Goal: Answer question/provide support

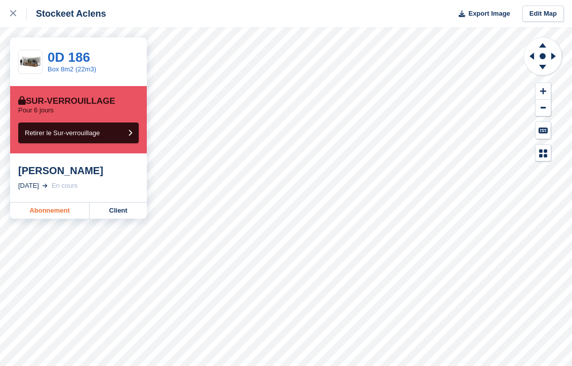
click at [60, 210] on link "Abonnement" at bounding box center [49, 211] width 79 height 16
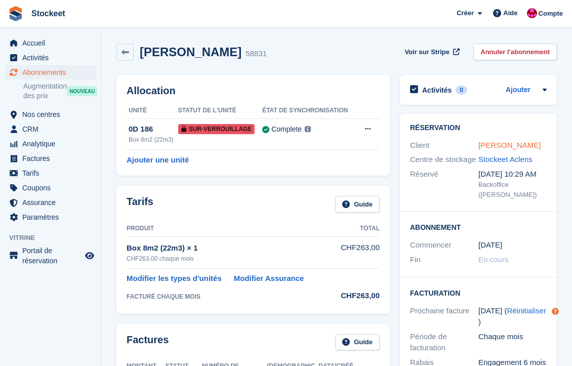
click at [497, 147] on link "Laurent Beker" at bounding box center [510, 145] width 62 height 9
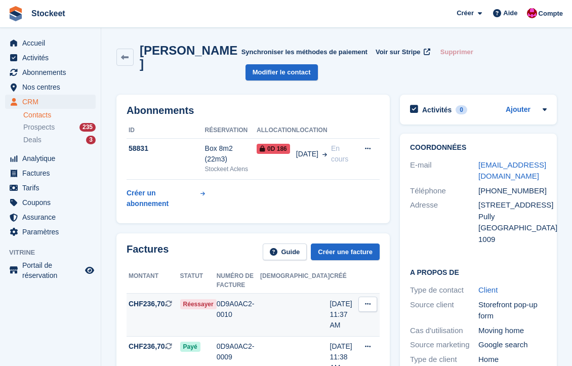
click at [208, 299] on span "Réessayer" at bounding box center [198, 304] width 36 height 10
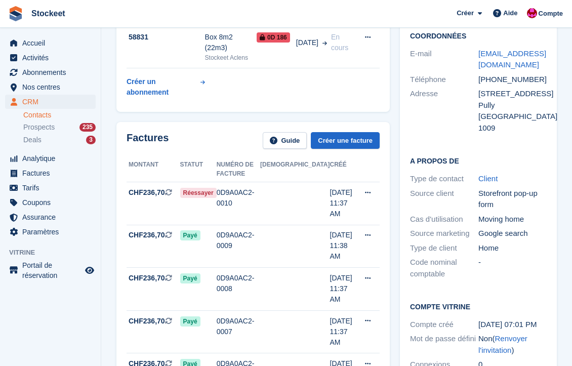
scroll to position [98, 0]
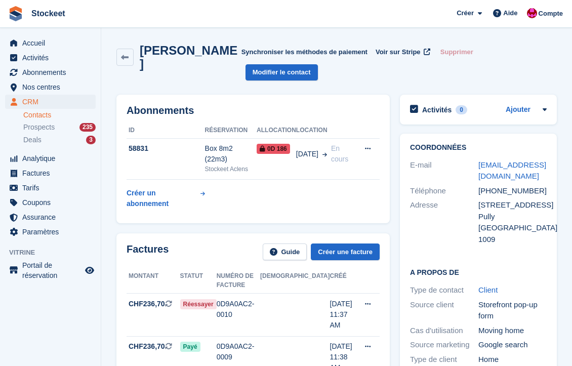
click at [388, 0] on span "Stockeet Créer Abonnement Facture Contact Deal Rabais Page Aide Assistance par …" at bounding box center [286, 13] width 572 height 27
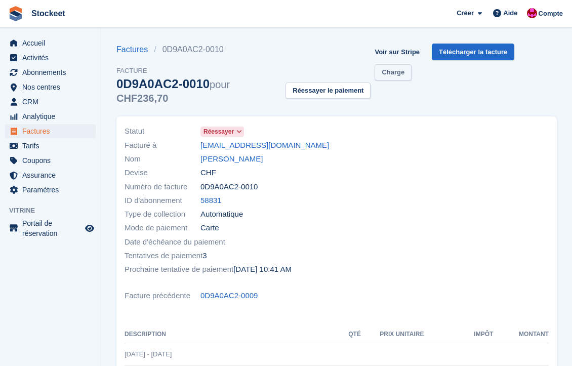
click at [402, 72] on link "Charge" at bounding box center [393, 72] width 37 height 17
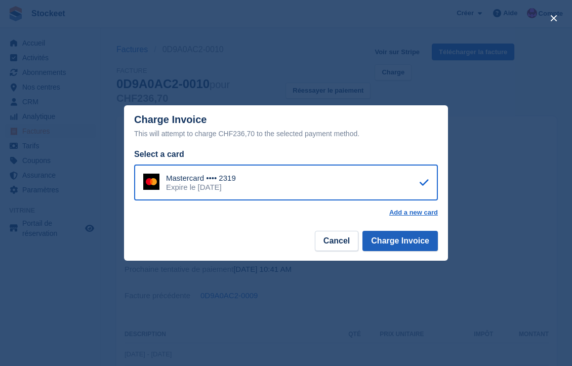
click at [406, 250] on button "Charge Invoice" at bounding box center [400, 241] width 75 height 20
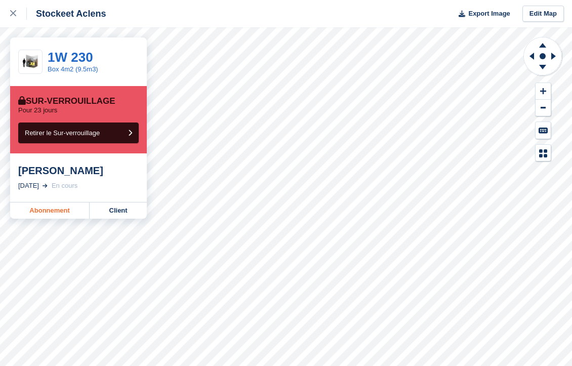
click at [38, 208] on link "Abonnement" at bounding box center [49, 211] width 79 height 16
click at [47, 207] on link "Abonnement" at bounding box center [49, 211] width 79 height 16
click at [45, 207] on link "Abonnement" at bounding box center [49, 211] width 79 height 16
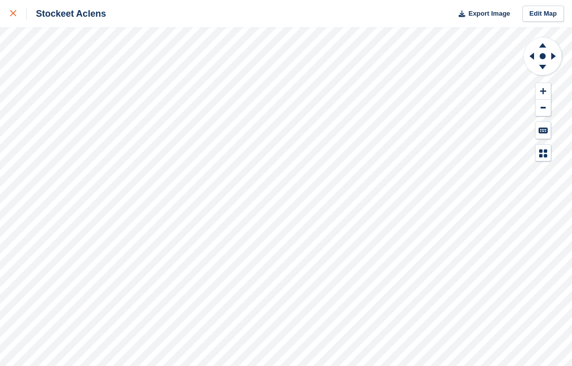
click at [14, 12] on icon at bounding box center [13, 13] width 6 height 6
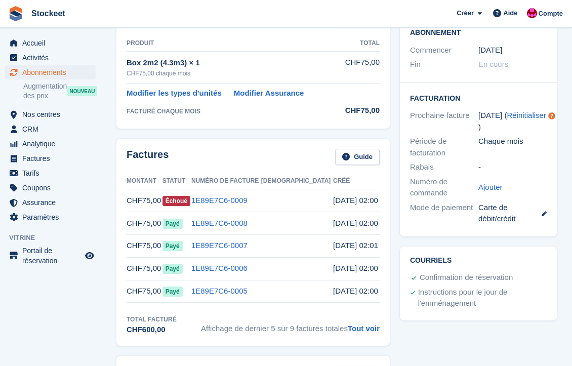
scroll to position [195, 0]
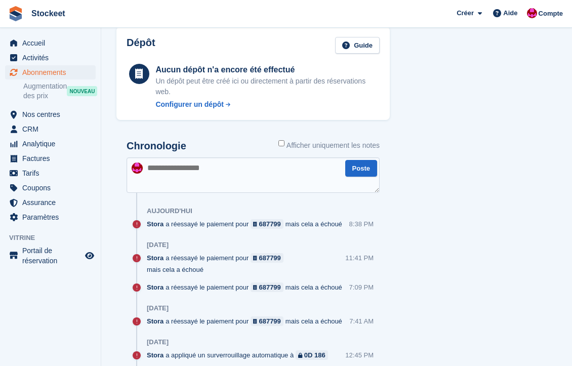
scroll to position [696, 0]
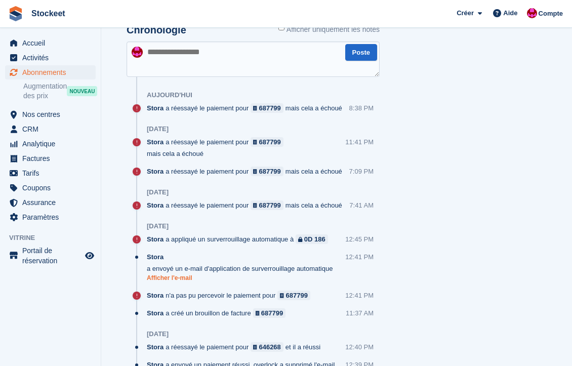
click at [185, 274] on link "Afficher l'e-mail" at bounding box center [246, 278] width 198 height 9
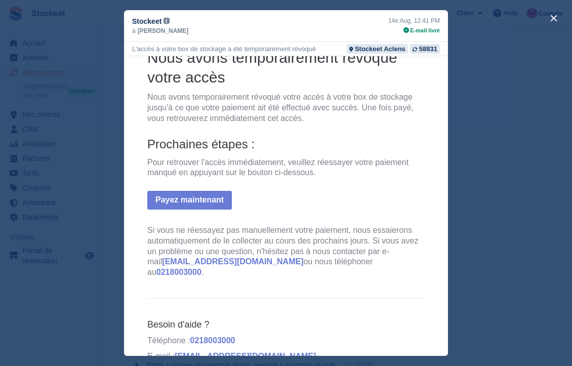
scroll to position [93, 0]
click at [71, 92] on div "close" at bounding box center [286, 183] width 572 height 366
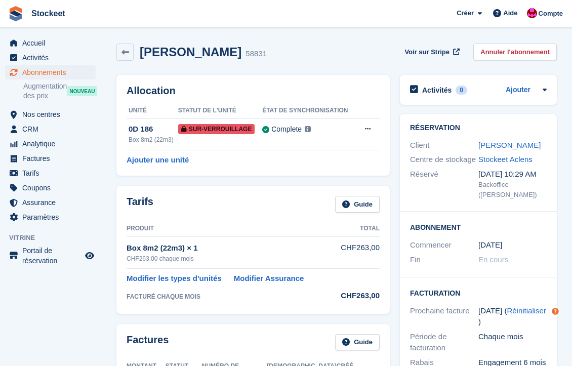
scroll to position [0, 0]
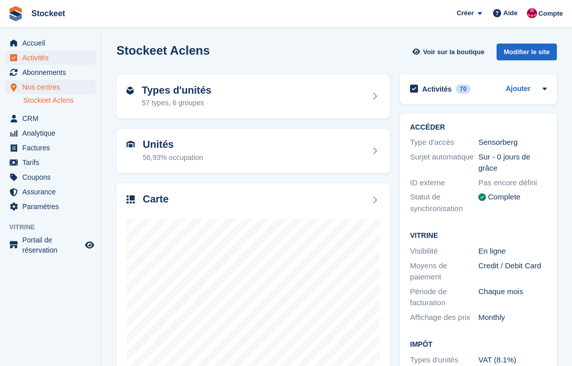
click at [33, 54] on span "Activités" at bounding box center [52, 58] width 61 height 14
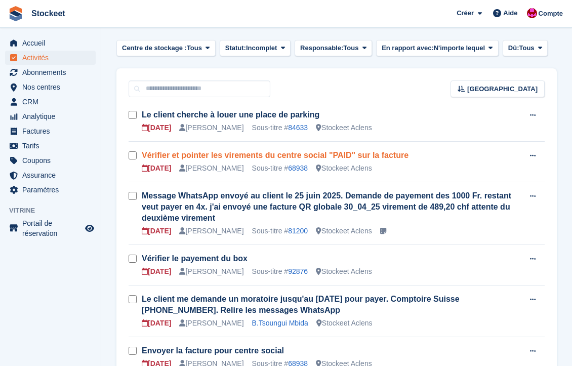
scroll to position [55, 0]
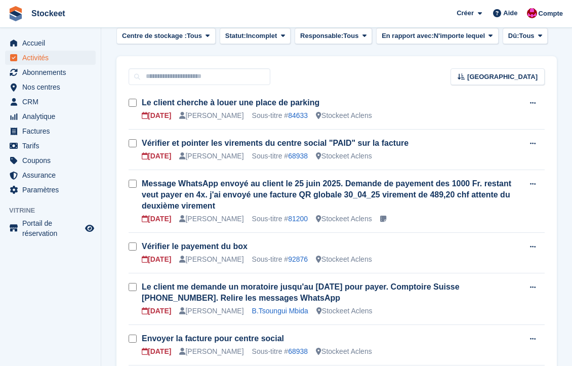
click at [319, 117] on div "[DATE][PERSON_NAME] Sous-titre # 84633 Stockeet Aclens" at bounding box center [333, 115] width 382 height 11
click at [304, 117] on link "84633" at bounding box center [298, 115] width 20 height 8
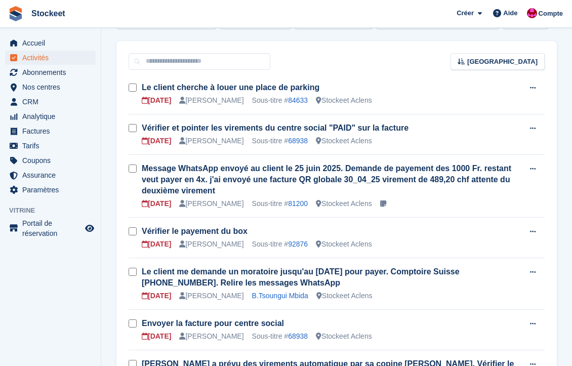
scroll to position [97, 0]
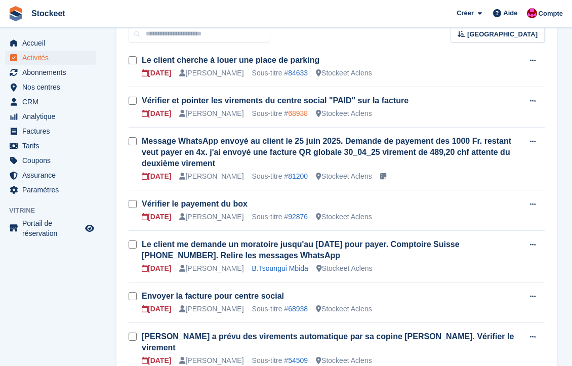
click at [307, 114] on link "68938" at bounding box center [298, 113] width 20 height 8
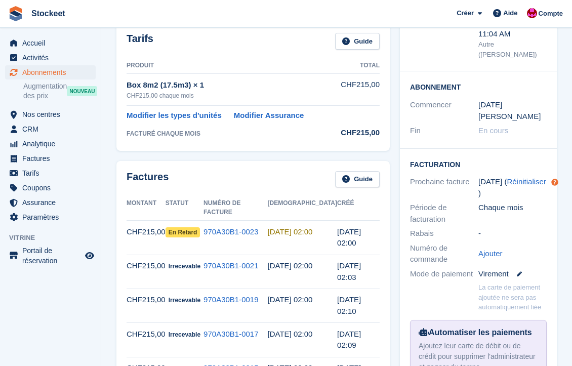
scroll to position [169, 0]
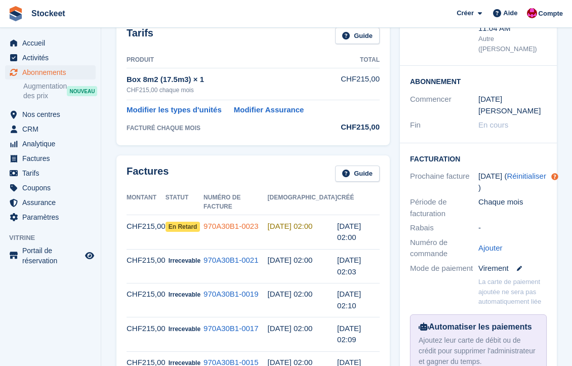
click at [236, 222] on link "970A30B1-0023" at bounding box center [231, 226] width 55 height 9
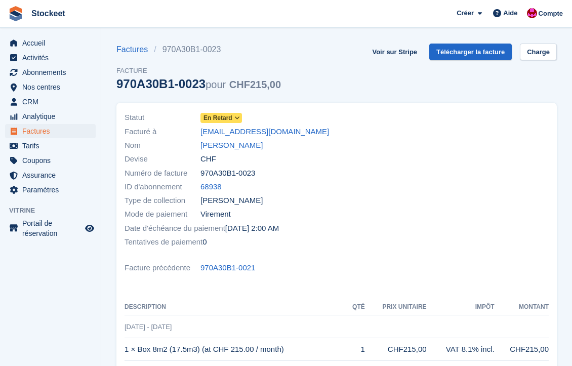
click at [235, 117] on span at bounding box center [237, 118] width 8 height 8
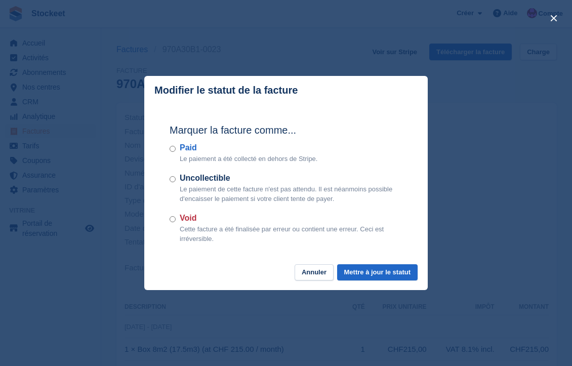
click at [194, 179] on label "Uncollectible" at bounding box center [291, 178] width 223 height 12
click at [368, 272] on button "Mettre à jour le statut" at bounding box center [377, 272] width 81 height 17
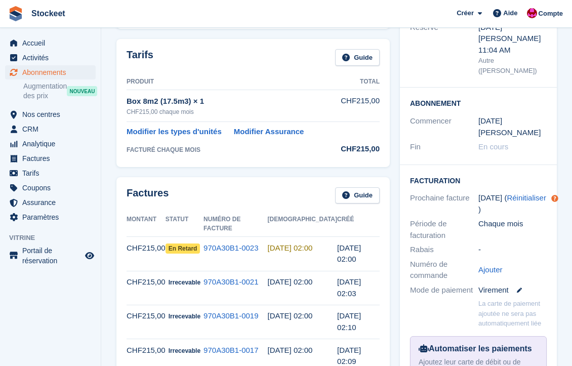
scroll to position [131, 0]
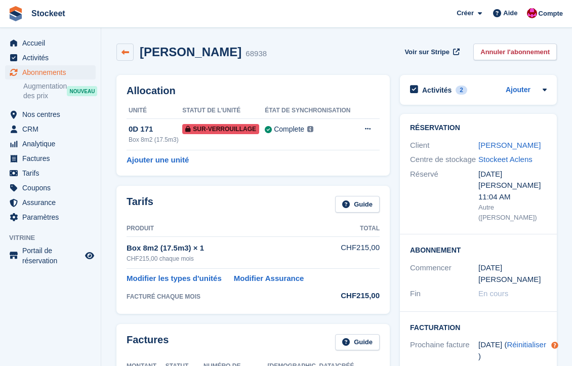
click at [128, 50] on icon at bounding box center [126, 53] width 8 height 8
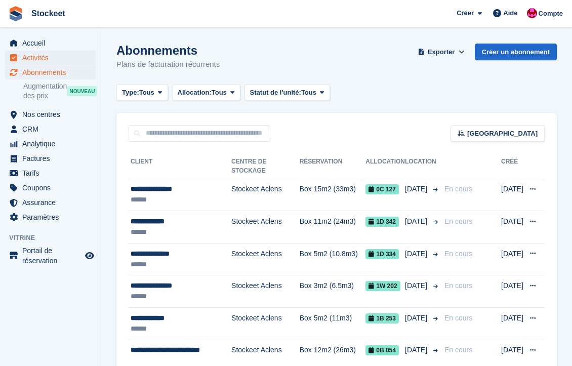
click at [31, 59] on span "Activités" at bounding box center [52, 58] width 61 height 14
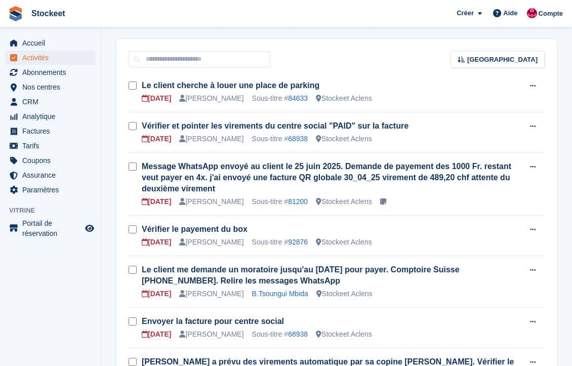
scroll to position [81, 0]
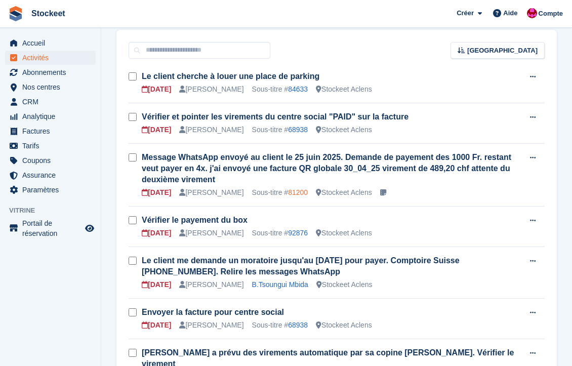
click at [302, 192] on link "81200" at bounding box center [298, 192] width 20 height 8
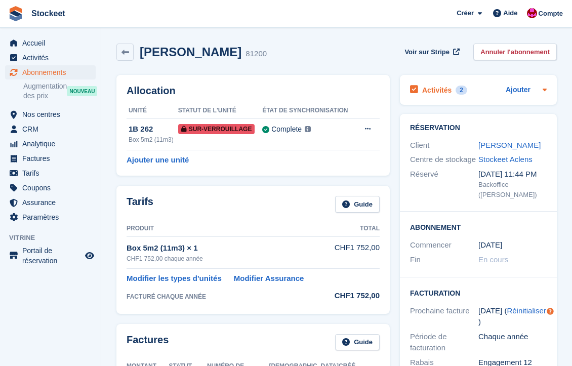
click at [448, 87] on h2 "Activités" at bounding box center [436, 90] width 29 height 9
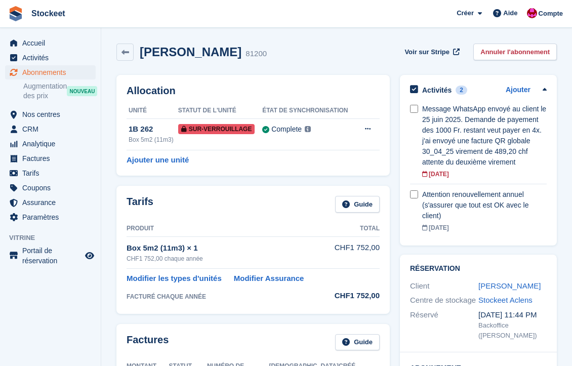
click at [496, 292] on div "[PERSON_NAME]" at bounding box center [513, 287] width 68 height 12
click at [494, 290] on link "[PERSON_NAME]" at bounding box center [510, 286] width 62 height 9
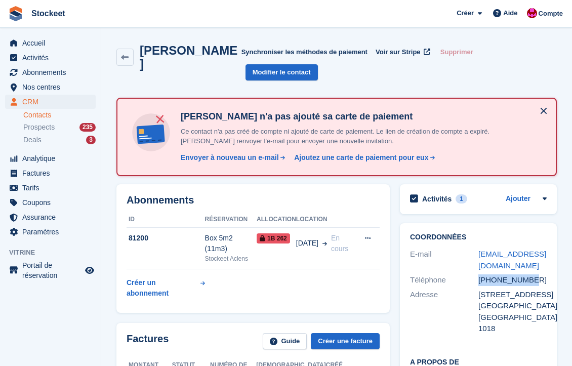
drag, startPoint x: 533, startPoint y: 276, endPoint x: 479, endPoint y: 276, distance: 54.7
click at [479, 276] on div "[PHONE_NUMBER]" at bounding box center [513, 280] width 68 height 12
copy div "[PHONE_NUMBER]"
